Goal: Navigation & Orientation: Find specific page/section

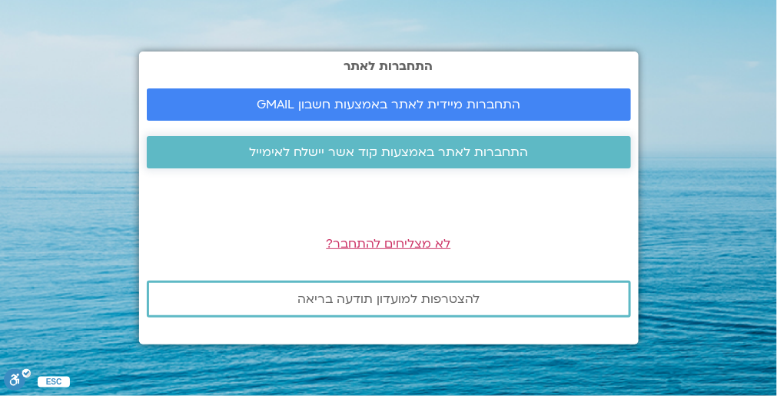
click at [377, 148] on span "התחברות לאתר באמצעות קוד אשר יישלח לאימייל" at bounding box center [388, 152] width 279 height 14
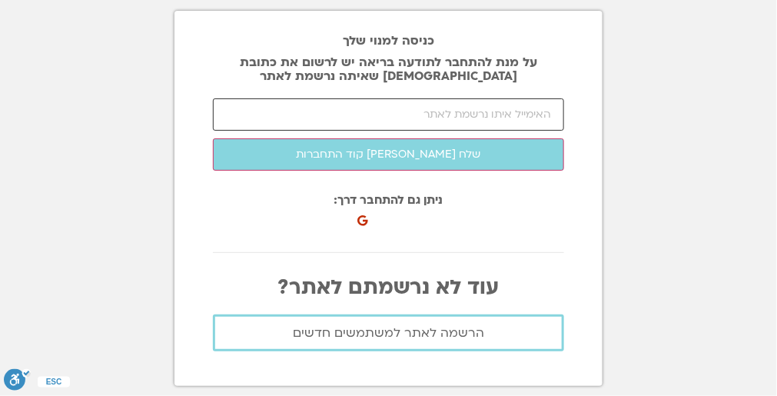
click at [492, 114] on input "email" at bounding box center [388, 114] width 351 height 32
type input "elad200@bezeqint.net"
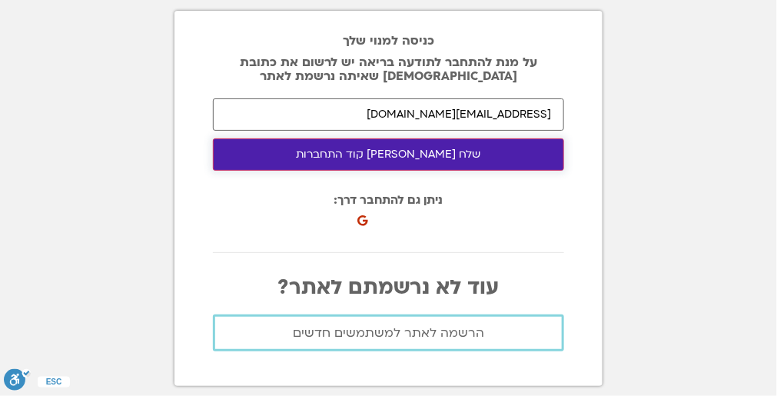
click at [443, 157] on button "שלח לי קוד התחברות" at bounding box center [388, 154] width 351 height 32
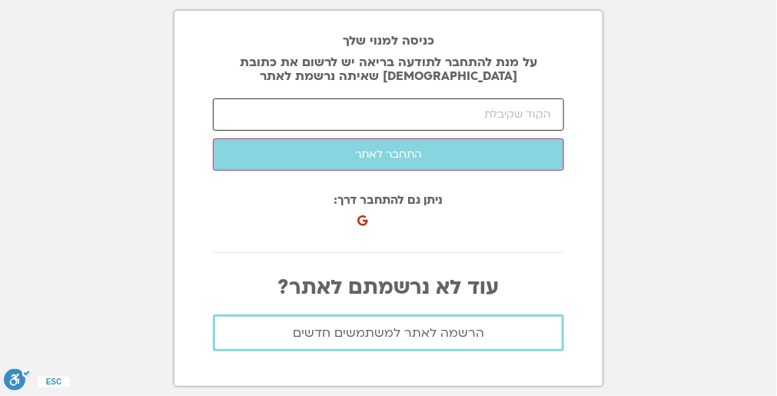
click at [426, 112] on input "number" at bounding box center [388, 114] width 351 height 32
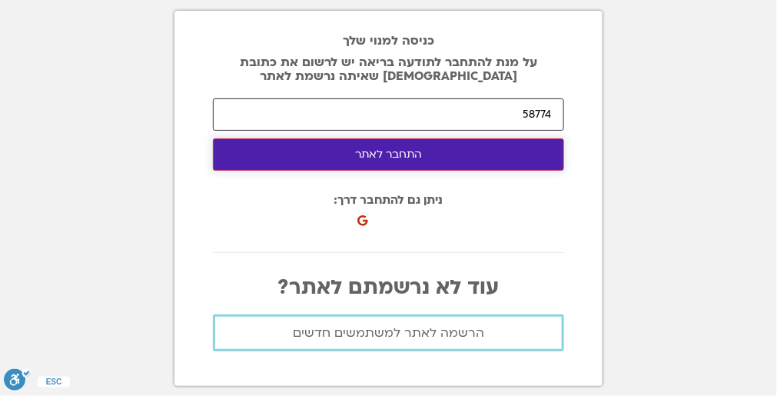
type input "58774"
click at [419, 154] on button "התחבר לאתר" at bounding box center [388, 154] width 351 height 32
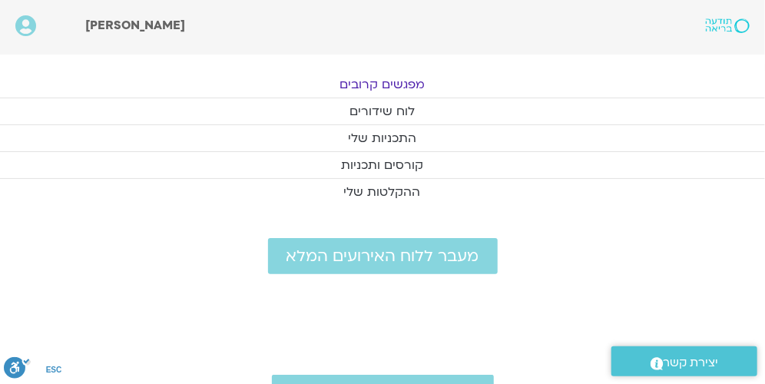
click at [413, 82] on link "מפגשים קרובים" at bounding box center [382, 84] width 765 height 26
click at [396, 113] on link "לוח שידורים" at bounding box center [382, 111] width 765 height 26
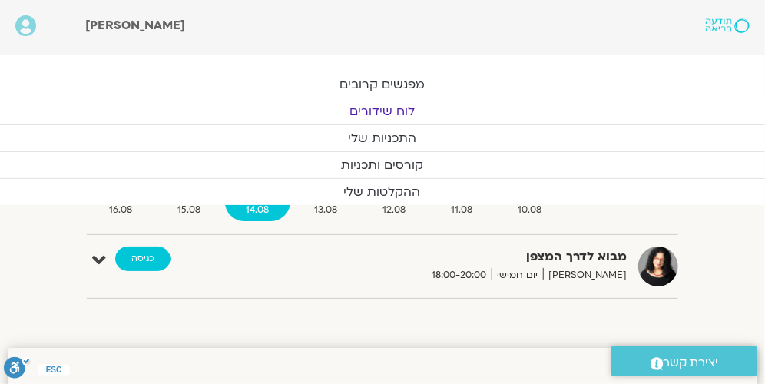
click at [137, 256] on link "כניסה" at bounding box center [142, 259] width 55 height 25
